Goal: Information Seeking & Learning: Learn about a topic

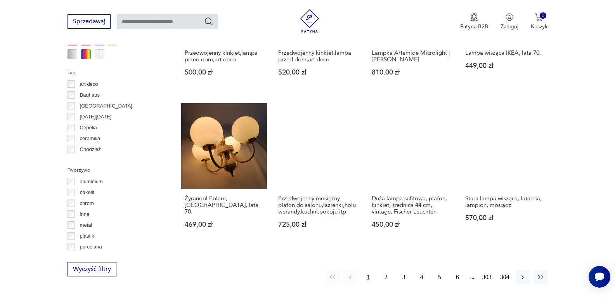
scroll to position [715, 0]
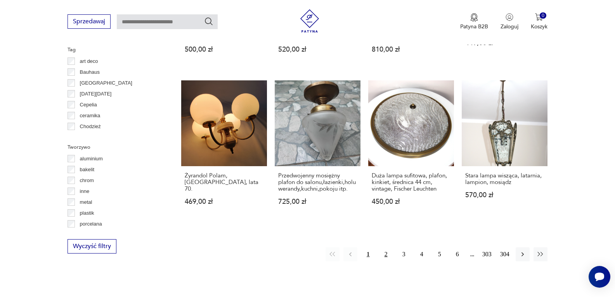
click at [388, 247] on button "2" at bounding box center [386, 254] width 14 height 14
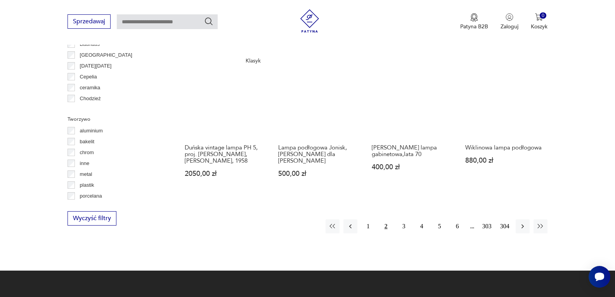
scroll to position [765, 0]
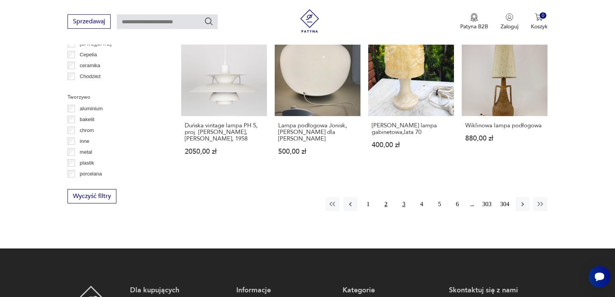
click at [403, 197] on button "3" at bounding box center [404, 204] width 14 height 14
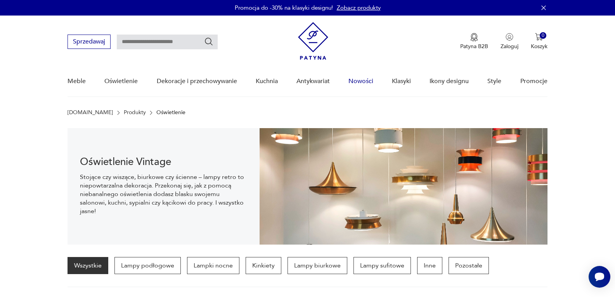
click at [361, 78] on link "Nowości" at bounding box center [360, 81] width 25 height 30
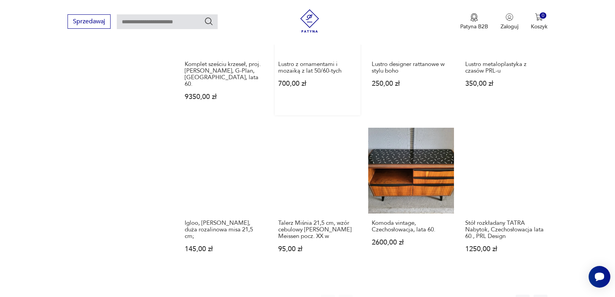
scroll to position [644, 0]
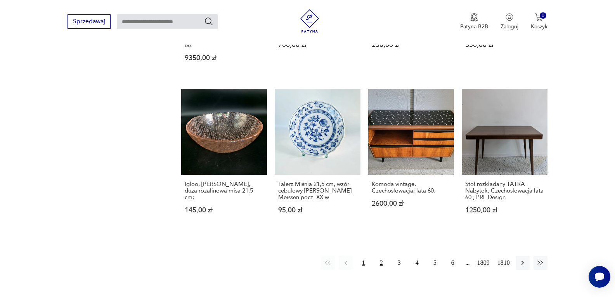
click at [384, 256] on button "2" at bounding box center [381, 263] width 14 height 14
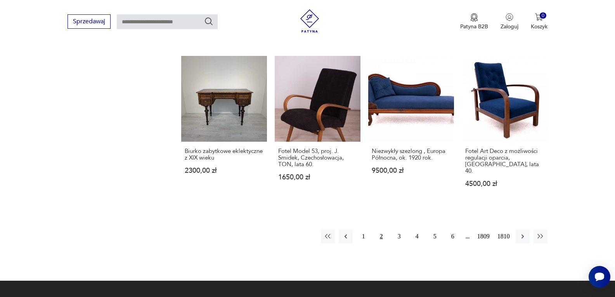
scroll to position [682, 0]
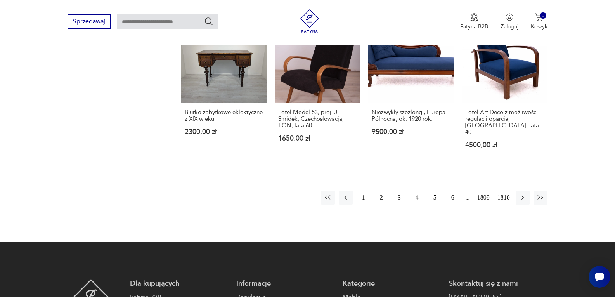
click at [398, 194] on button "3" at bounding box center [399, 197] width 14 height 14
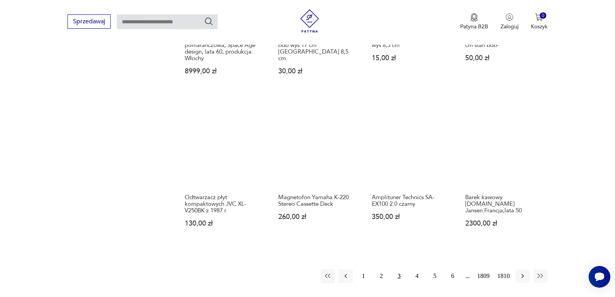
scroll to position [644, 0]
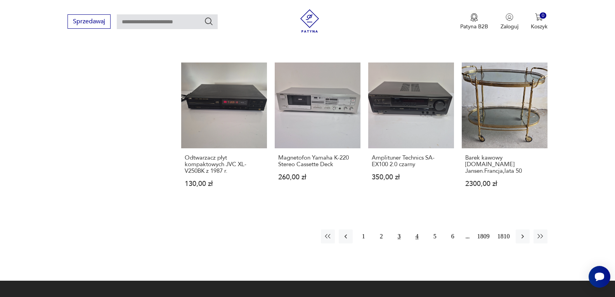
click at [416, 229] on button "4" at bounding box center [417, 236] width 14 height 14
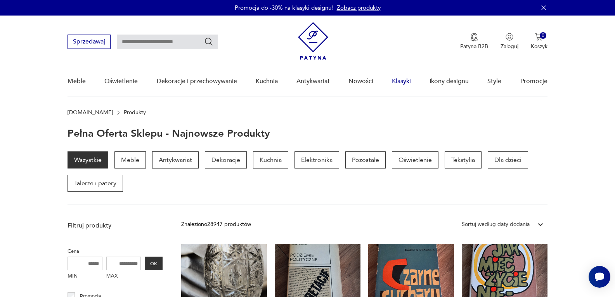
click at [401, 83] on link "Klasyki" at bounding box center [401, 81] width 19 height 30
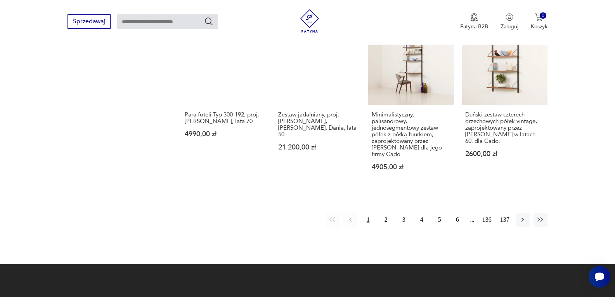
scroll to position [644, 0]
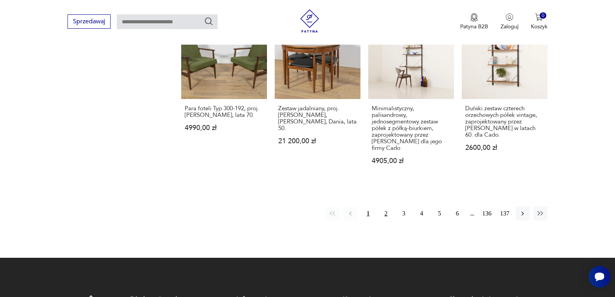
click at [388, 215] on button "2" at bounding box center [386, 213] width 14 height 14
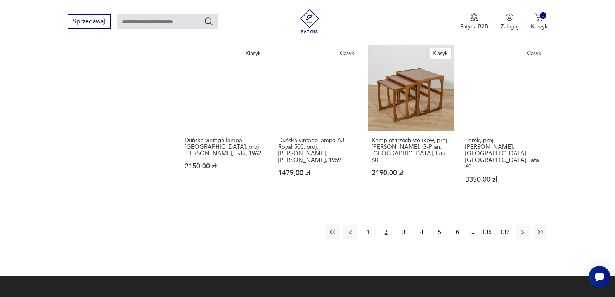
scroll to position [650, 0]
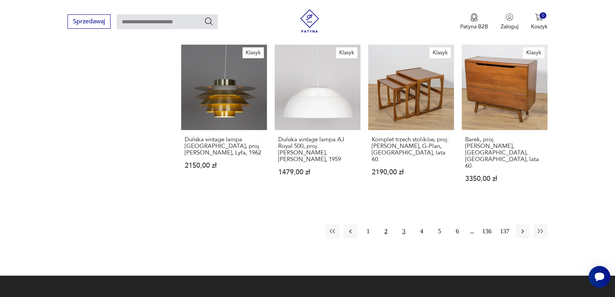
click at [406, 224] on button "3" at bounding box center [404, 231] width 14 height 14
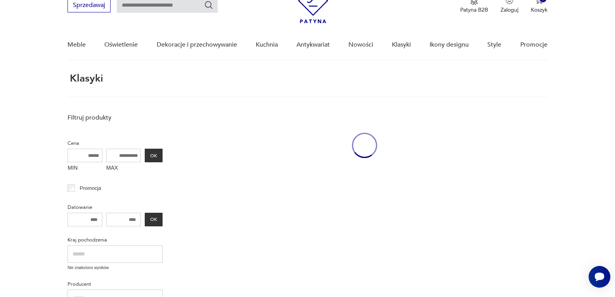
scroll to position [29, 0]
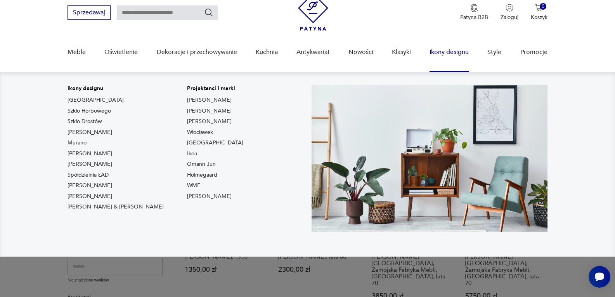
click at [442, 50] on link "Ikony designu" at bounding box center [448, 52] width 39 height 30
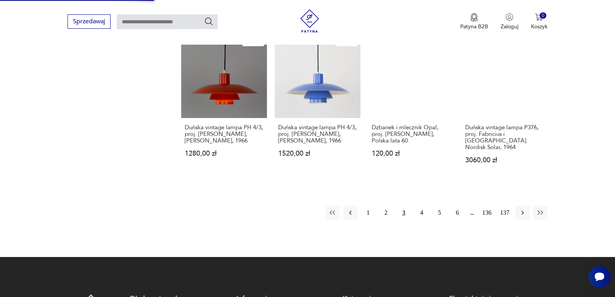
scroll to position [650, 0]
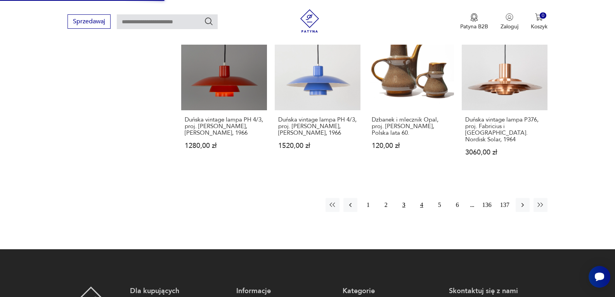
click at [422, 198] on button "4" at bounding box center [422, 205] width 14 height 14
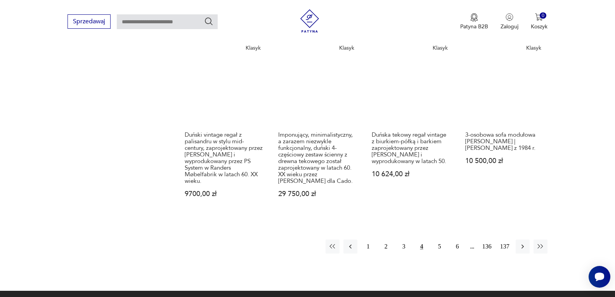
scroll to position [727, 0]
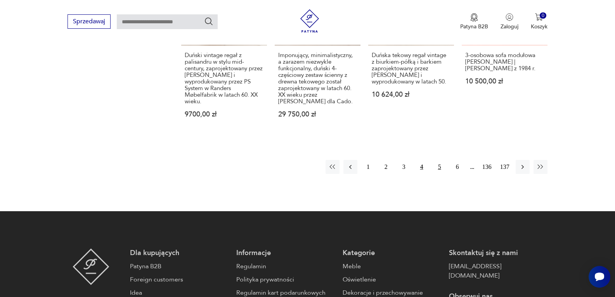
click at [438, 160] on button "5" at bounding box center [440, 167] width 14 height 14
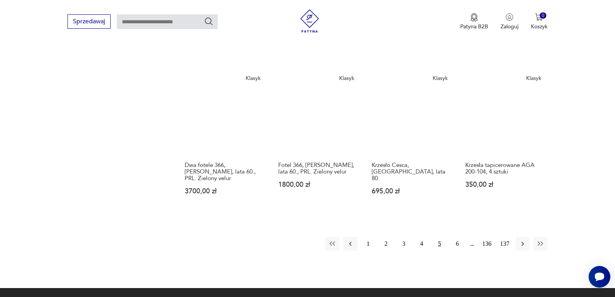
scroll to position [611, 0]
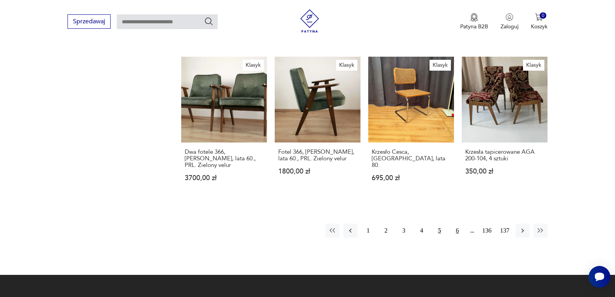
click at [457, 223] on button "6" at bounding box center [457, 230] width 14 height 14
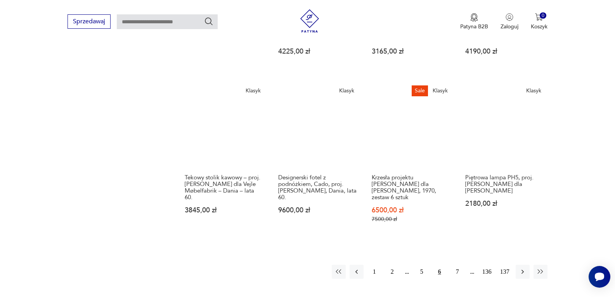
scroll to position [611, 0]
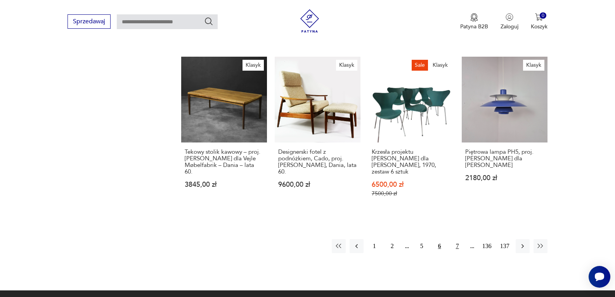
click at [458, 239] on button "7" at bounding box center [457, 246] width 14 height 14
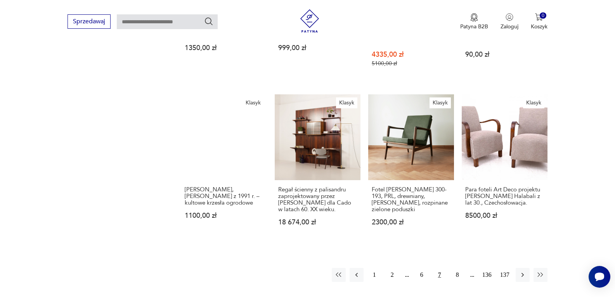
scroll to position [611, 0]
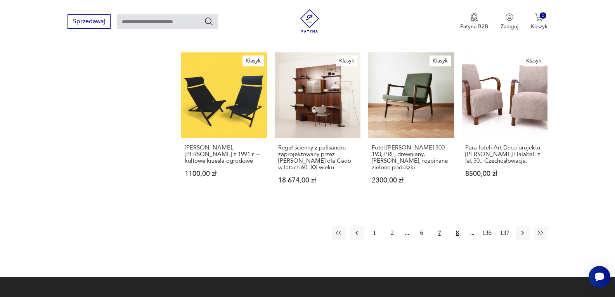
click at [457, 226] on button "8" at bounding box center [457, 233] width 14 height 14
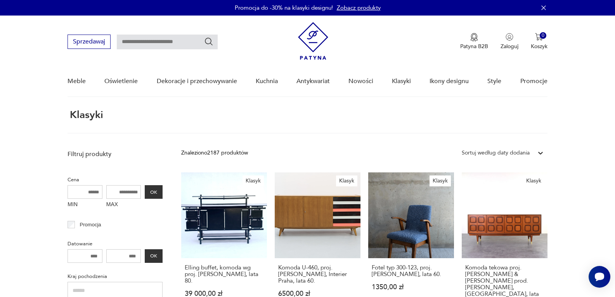
click at [161, 43] on input "text" at bounding box center [167, 42] width 101 height 15
type input "**********"
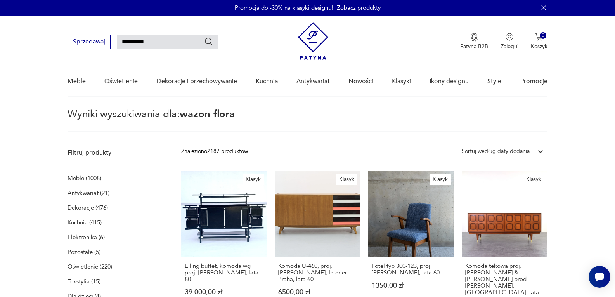
scroll to position [28, 0]
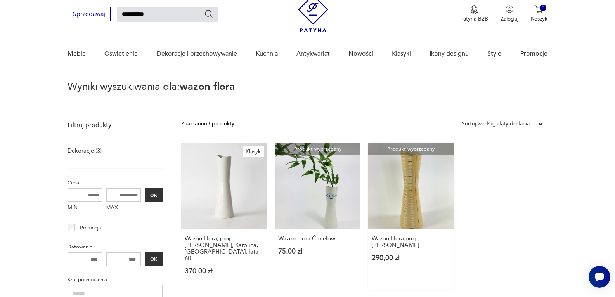
click at [411, 200] on link "Produkt wyprzedany Wazon Flora proj. [PERSON_NAME] 290,00 zł" at bounding box center [411, 216] width 86 height 146
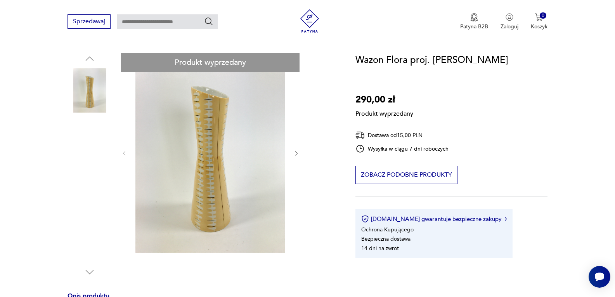
scroll to position [116, 0]
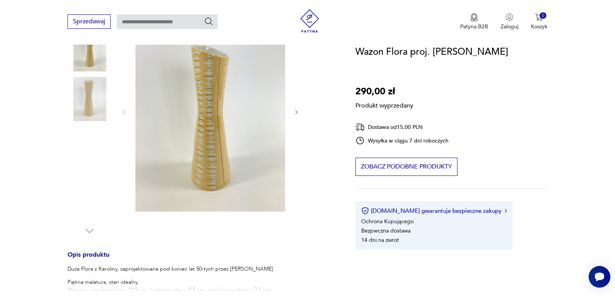
click at [298, 111] on div "Produkt wyprzedany Opis produktu Duża Flora z Karoliny, zaprojektowana pod koni…" at bounding box center [202, 246] width 269 height 469
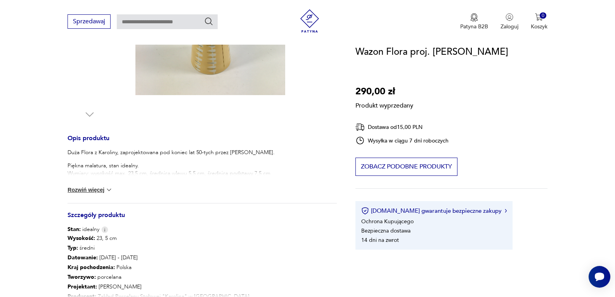
scroll to position [0, 0]
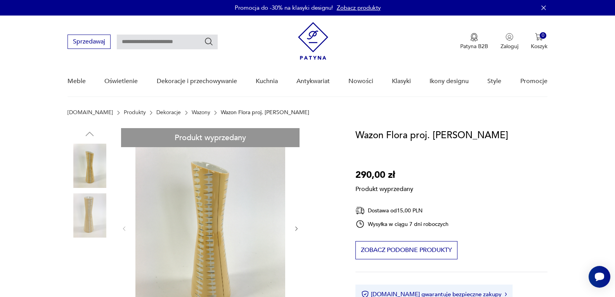
type input "**********"
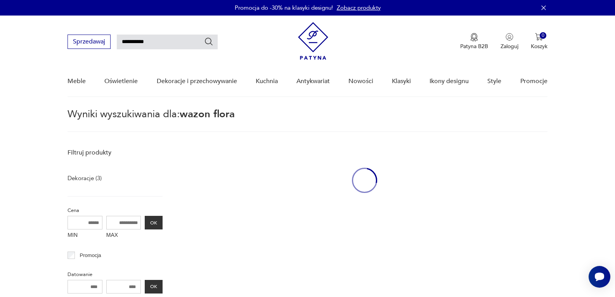
scroll to position [28, 0]
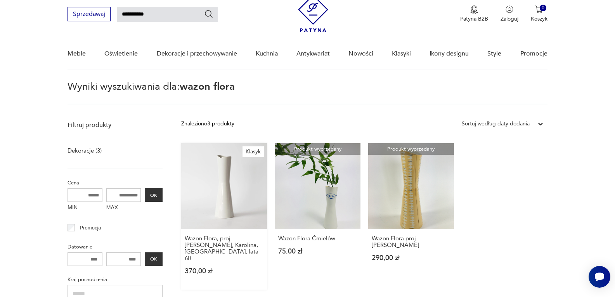
click at [223, 193] on link "Klasyk Wazon Flora, proj. [PERSON_NAME], Karolina, [GEOGRAPHIC_DATA], lata 60. …" at bounding box center [224, 216] width 86 height 146
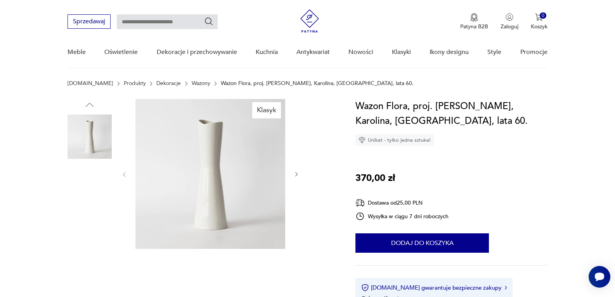
scroll to position [155, 0]
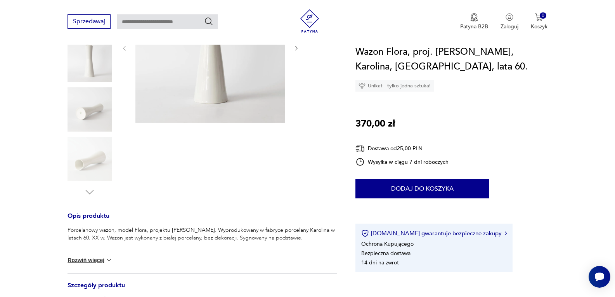
click at [78, 111] on img at bounding box center [90, 109] width 44 height 44
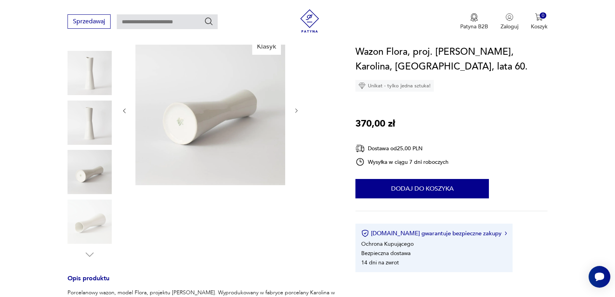
scroll to position [0, 0]
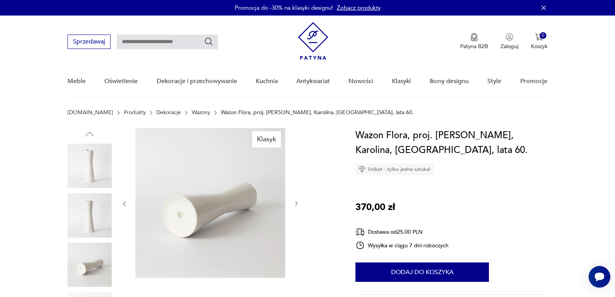
click at [85, 164] on img at bounding box center [90, 166] width 44 height 44
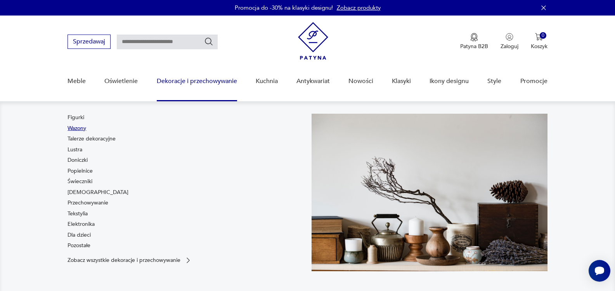
click at [82, 129] on link "Wazony" at bounding box center [77, 129] width 19 height 8
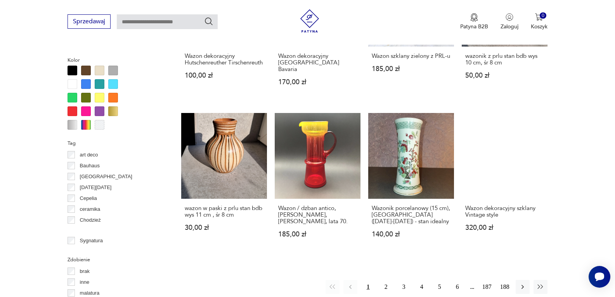
scroll to position [791, 0]
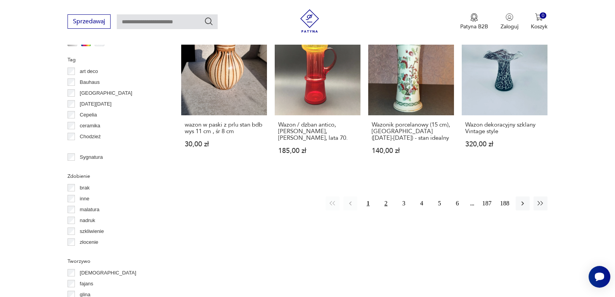
click at [388, 196] on button "2" at bounding box center [386, 203] width 14 height 14
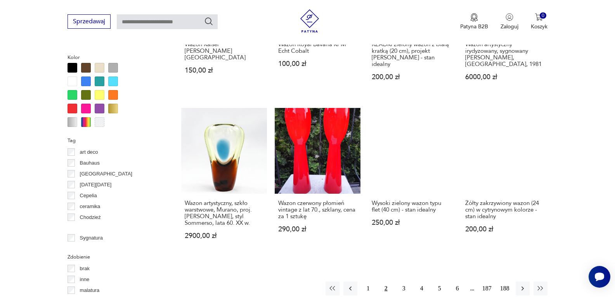
scroll to position [788, 0]
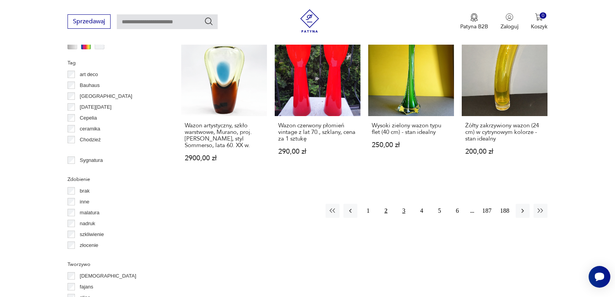
click at [405, 204] on button "3" at bounding box center [404, 211] width 14 height 14
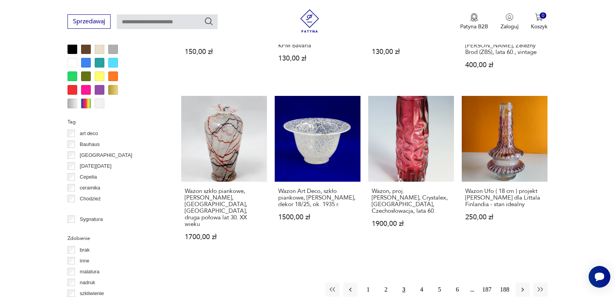
scroll to position [788, 0]
